Goal: Browse casually

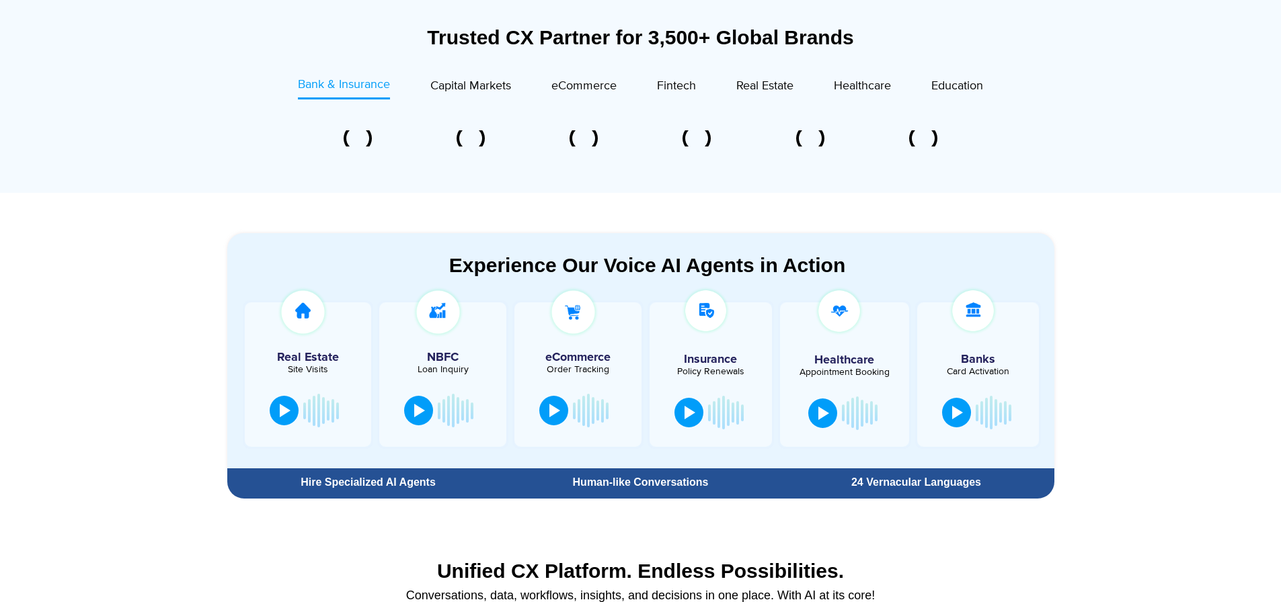
scroll to position [605, 0]
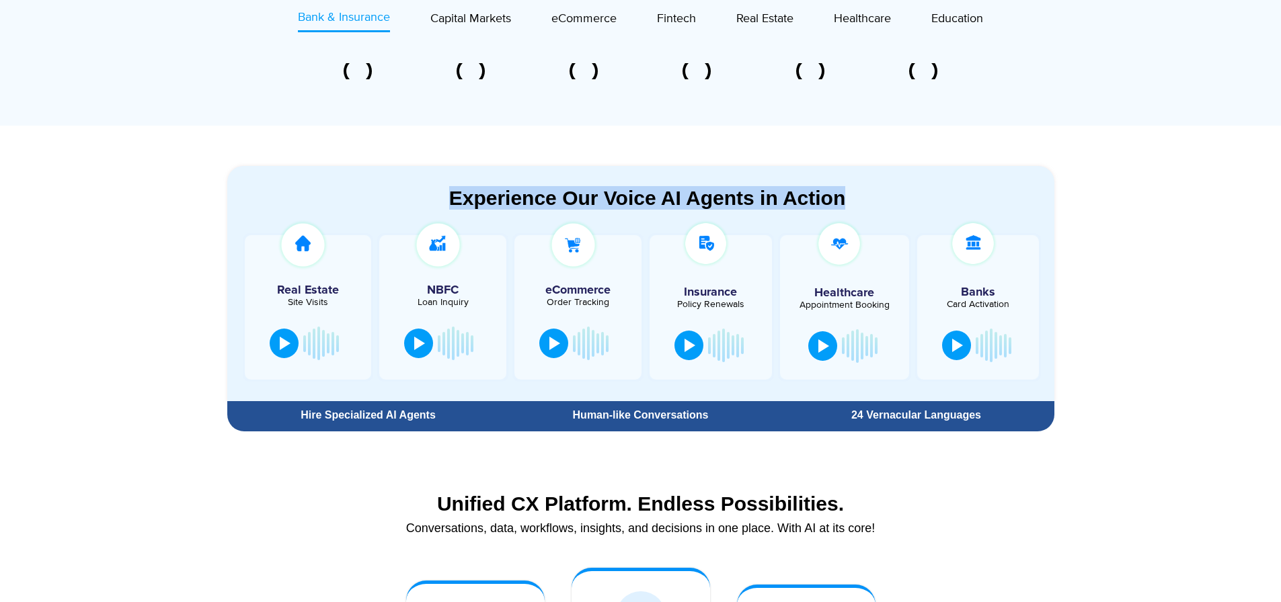
drag, startPoint x: 858, startPoint y: 198, endPoint x: 440, endPoint y: 198, distance: 417.5
click at [440, 198] on div "Experience Our Voice AI Agents in Action" at bounding box center [648, 198] width 814 height 24
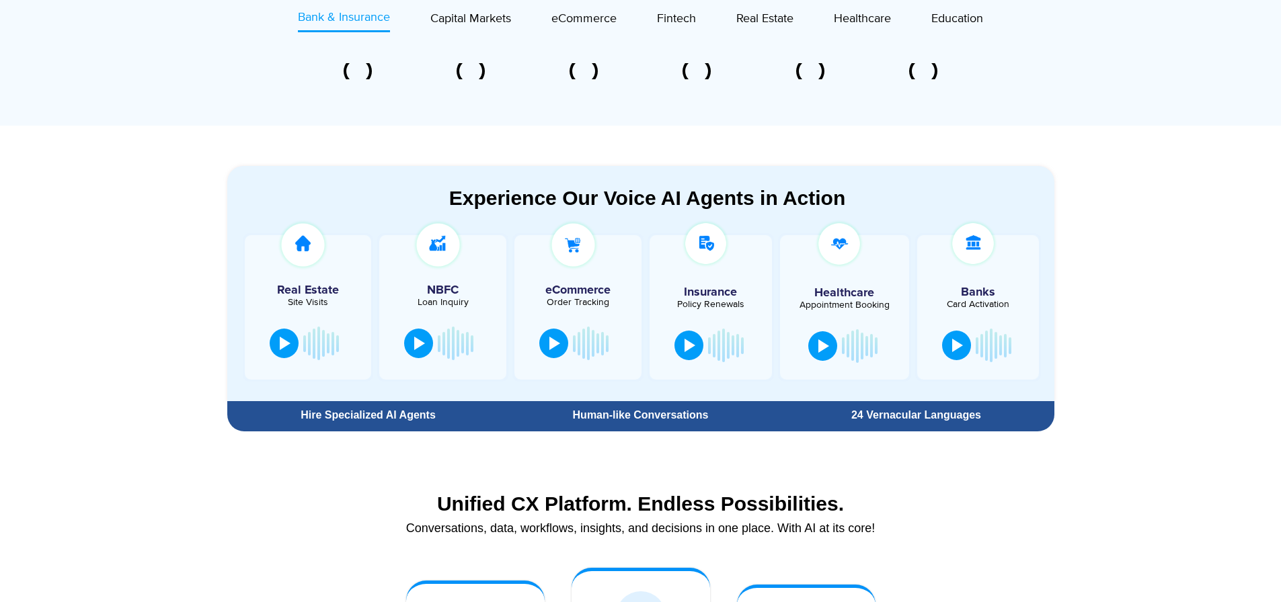
click at [153, 229] on section "Experience Our Voice AI Agents in Action Real Estate Site Visits NBFC Loan Inqu…" at bounding box center [640, 282] width 1281 height 312
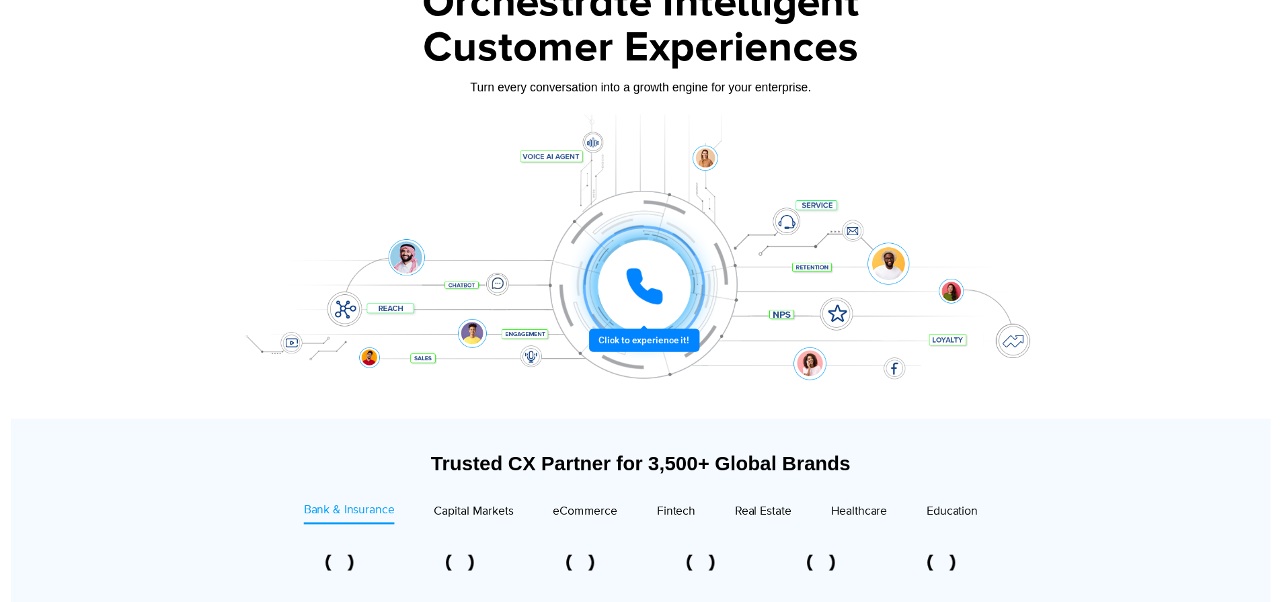
scroll to position [0, 0]
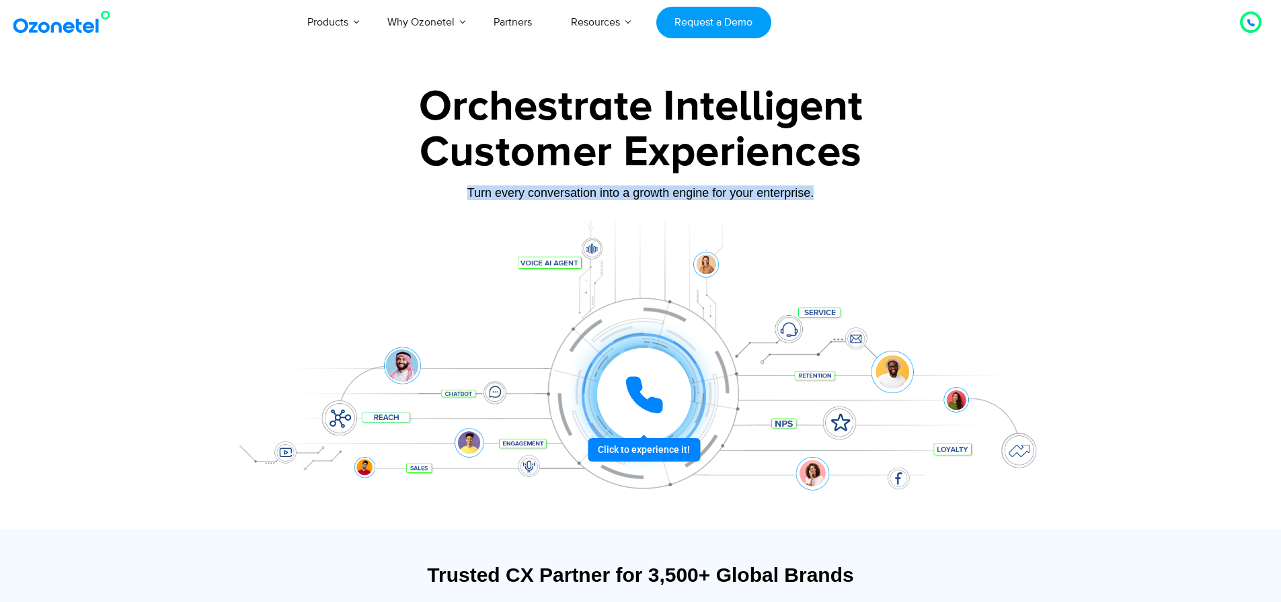
drag, startPoint x: 814, startPoint y: 186, endPoint x: 464, endPoint y: 192, distance: 349.7
click at [464, 192] on div "Turn every conversation into a growth engine for your enterprise." at bounding box center [641, 193] width 840 height 15
click at [188, 169] on div at bounding box center [640, 301] width 1281 height 458
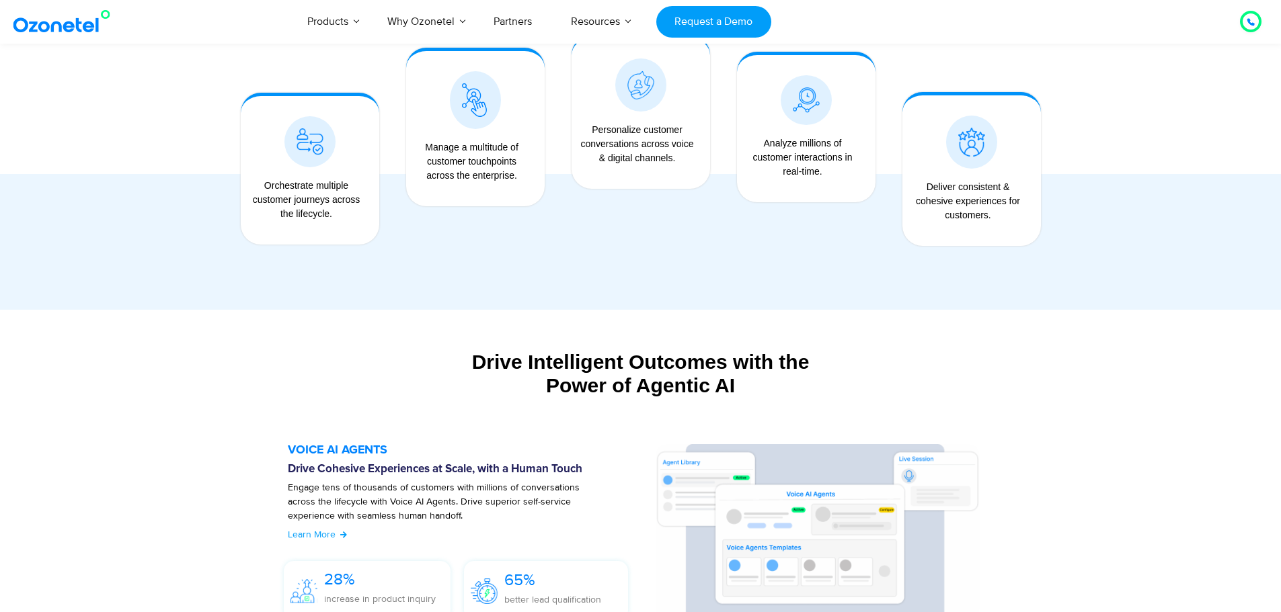
scroll to position [1345, 0]
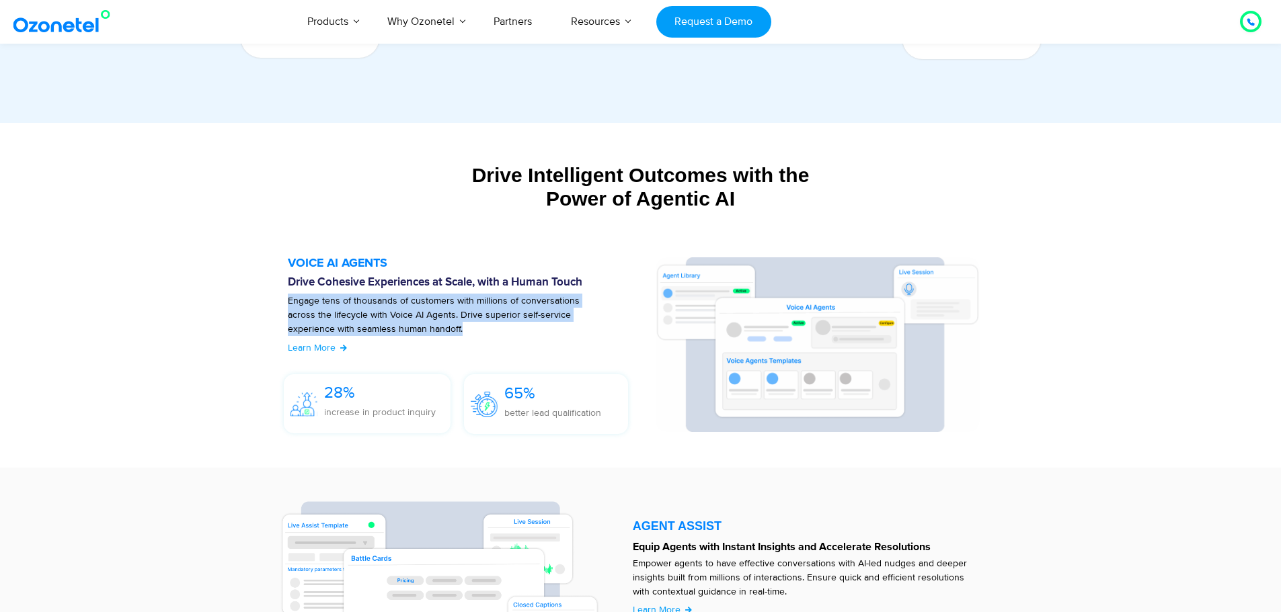
drag, startPoint x: 287, startPoint y: 297, endPoint x: 418, endPoint y: 331, distance: 134.7
click at [418, 331] on p "Engage tens of thousands of customers with millions of conversations across the…" at bounding box center [448, 322] width 321 height 56
click at [433, 331] on p "Engage tens of thousands of customers with millions of conversations across the…" at bounding box center [448, 322] width 321 height 56
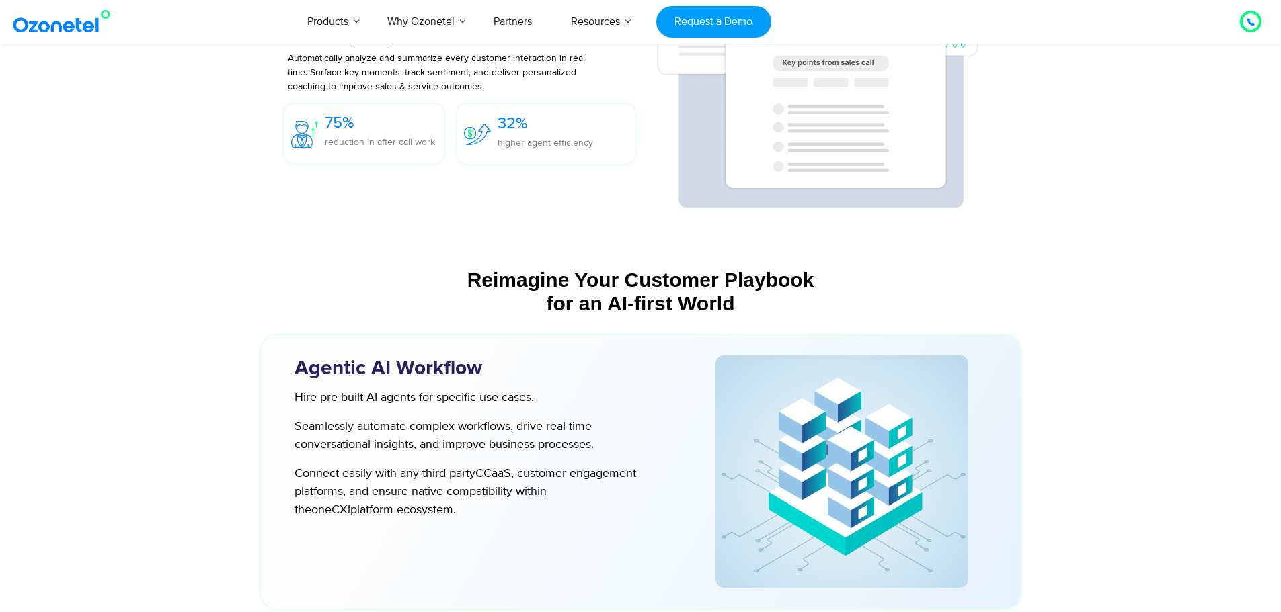
scroll to position [3227, 0]
